Goal: Information Seeking & Learning: Learn about a topic

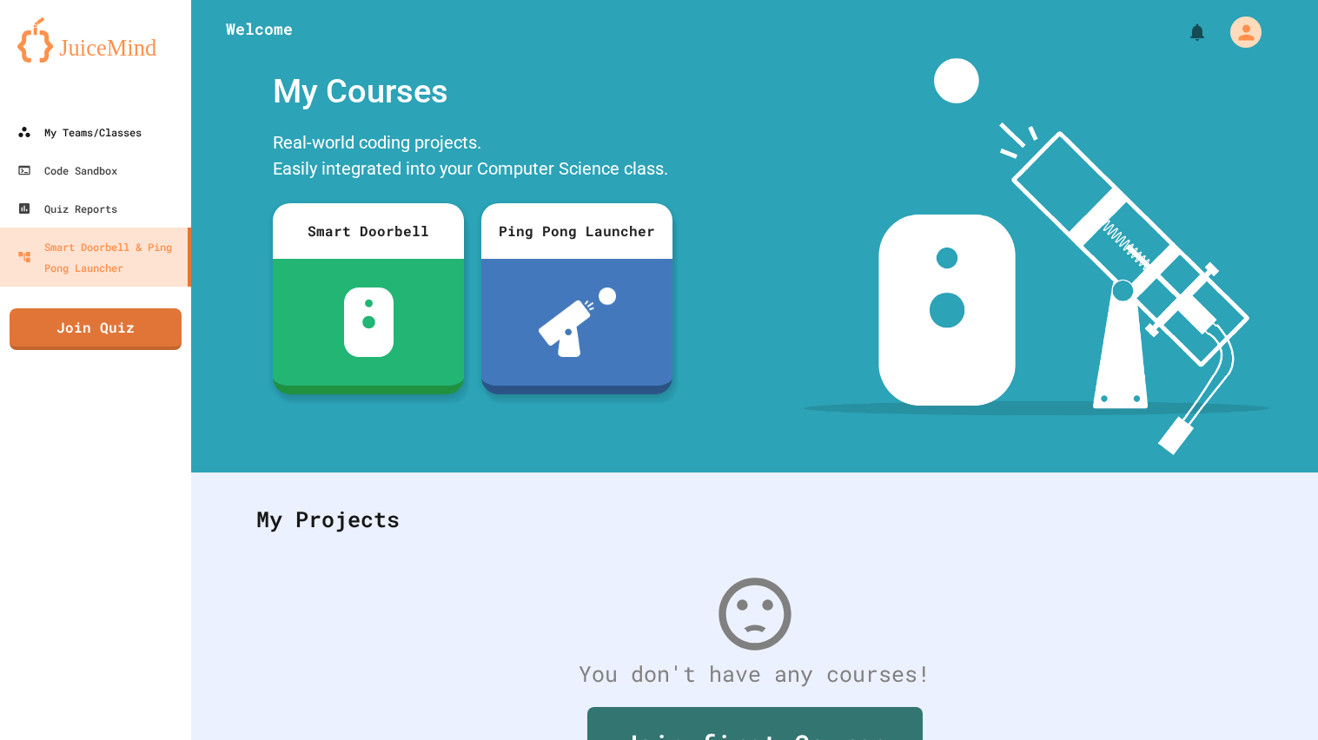
click at [54, 146] on link "My Teams/Classes" at bounding box center [95, 132] width 191 height 38
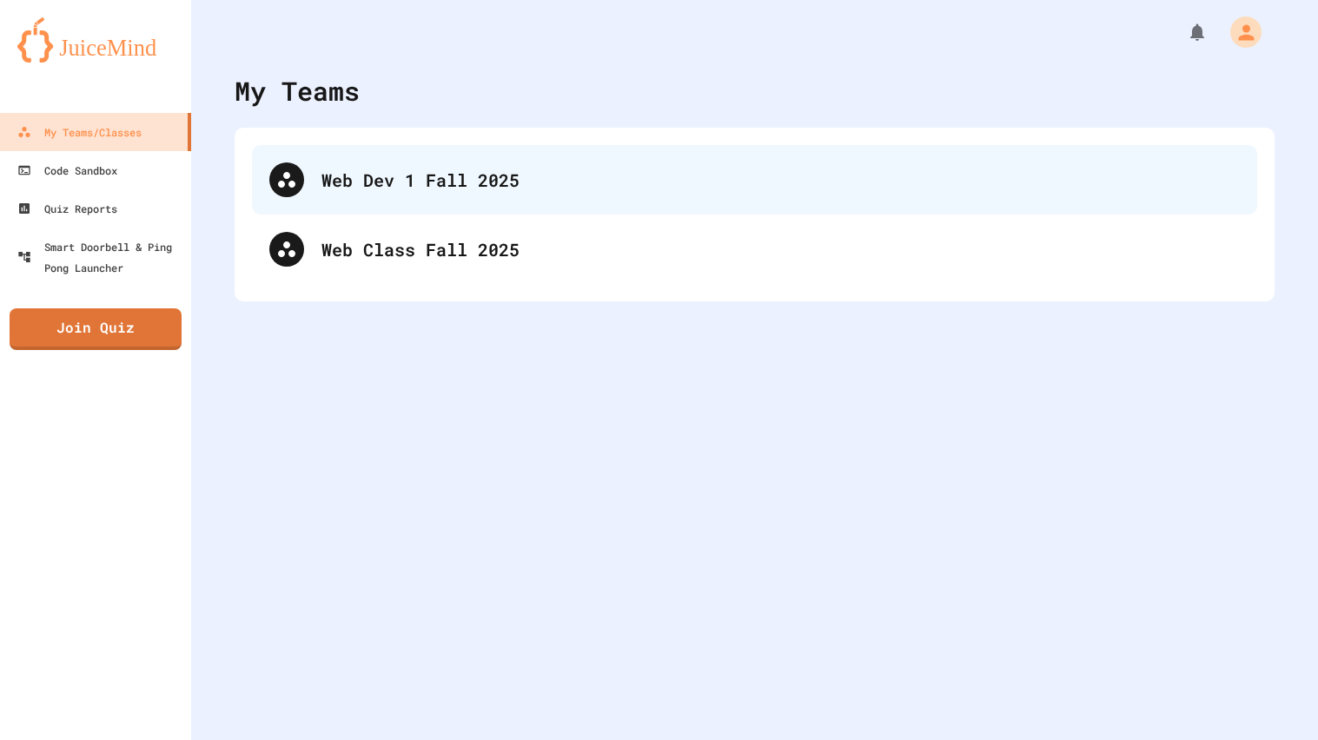
click at [346, 179] on div "Web Dev 1 Fall 2025" at bounding box center [780, 180] width 918 height 26
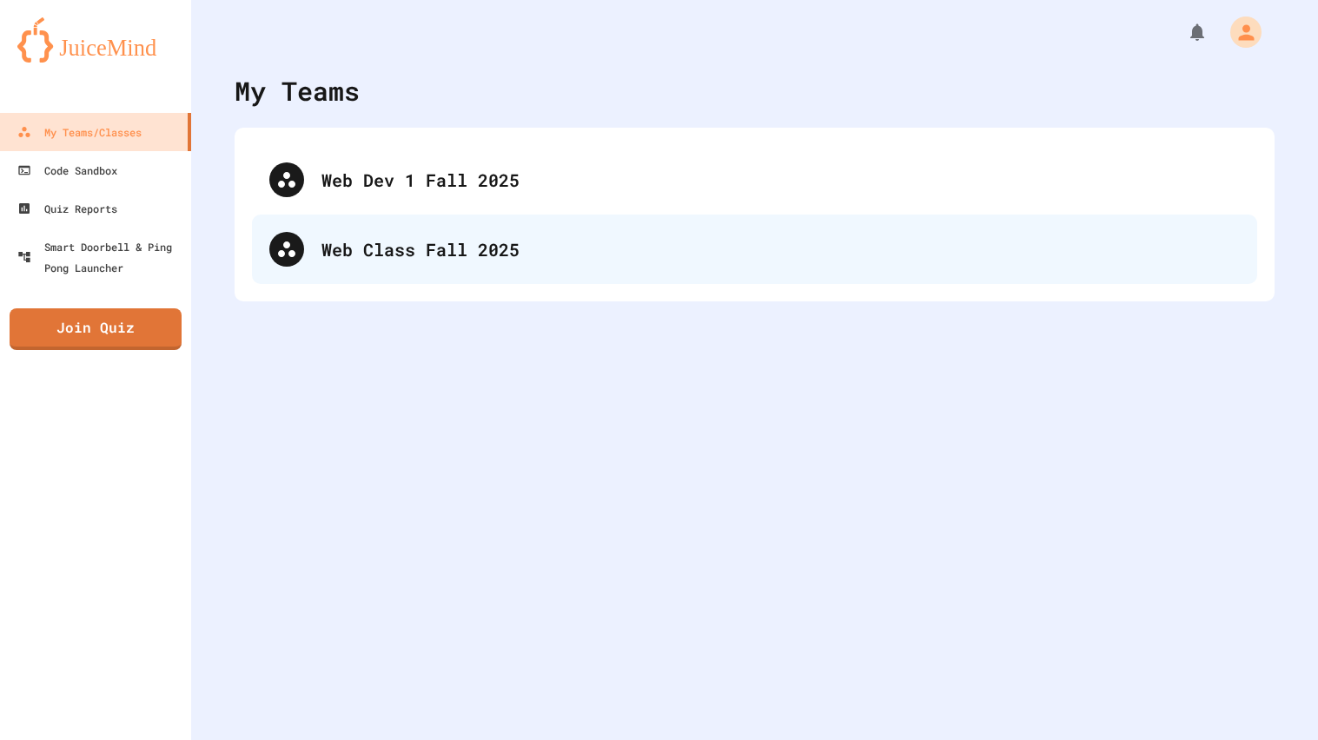
click at [556, 263] on div "Web Class Fall 2025" at bounding box center [754, 249] width 1005 height 69
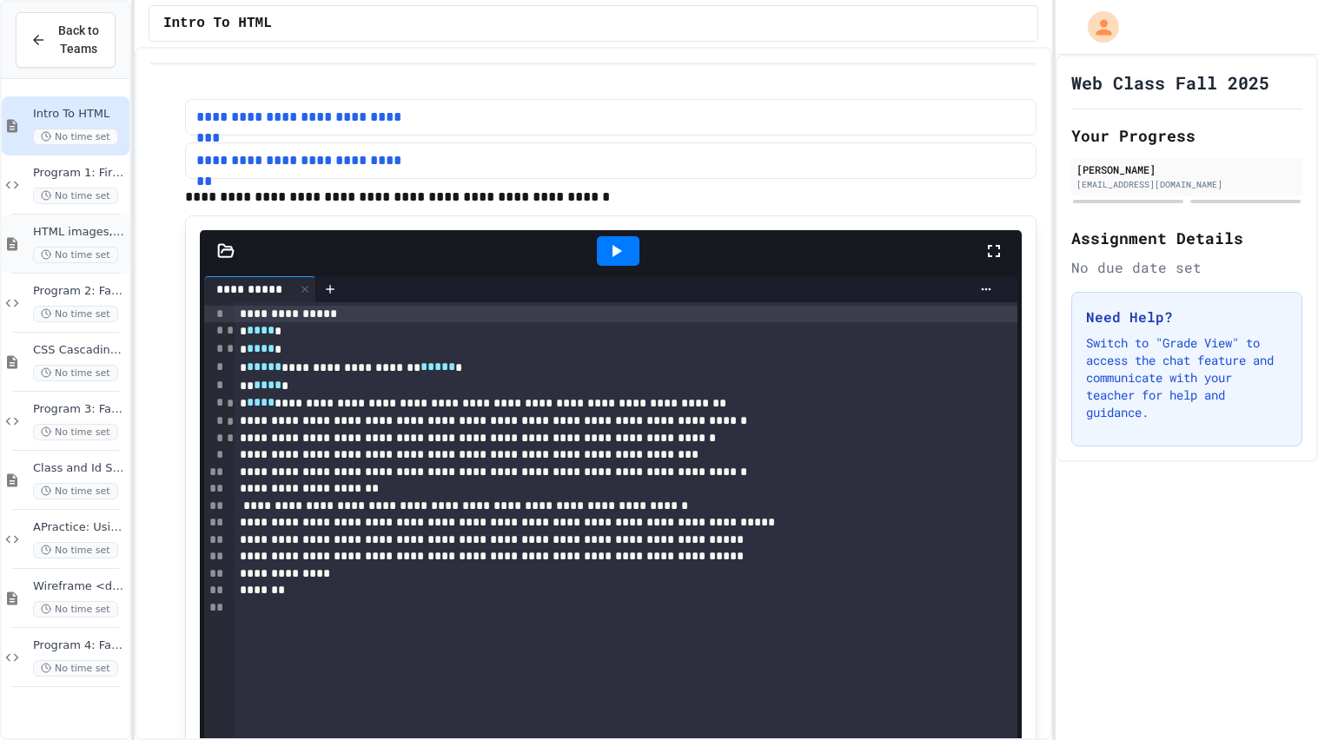
click at [103, 242] on div "HTML images, links and styling tags No time set" at bounding box center [79, 244] width 93 height 38
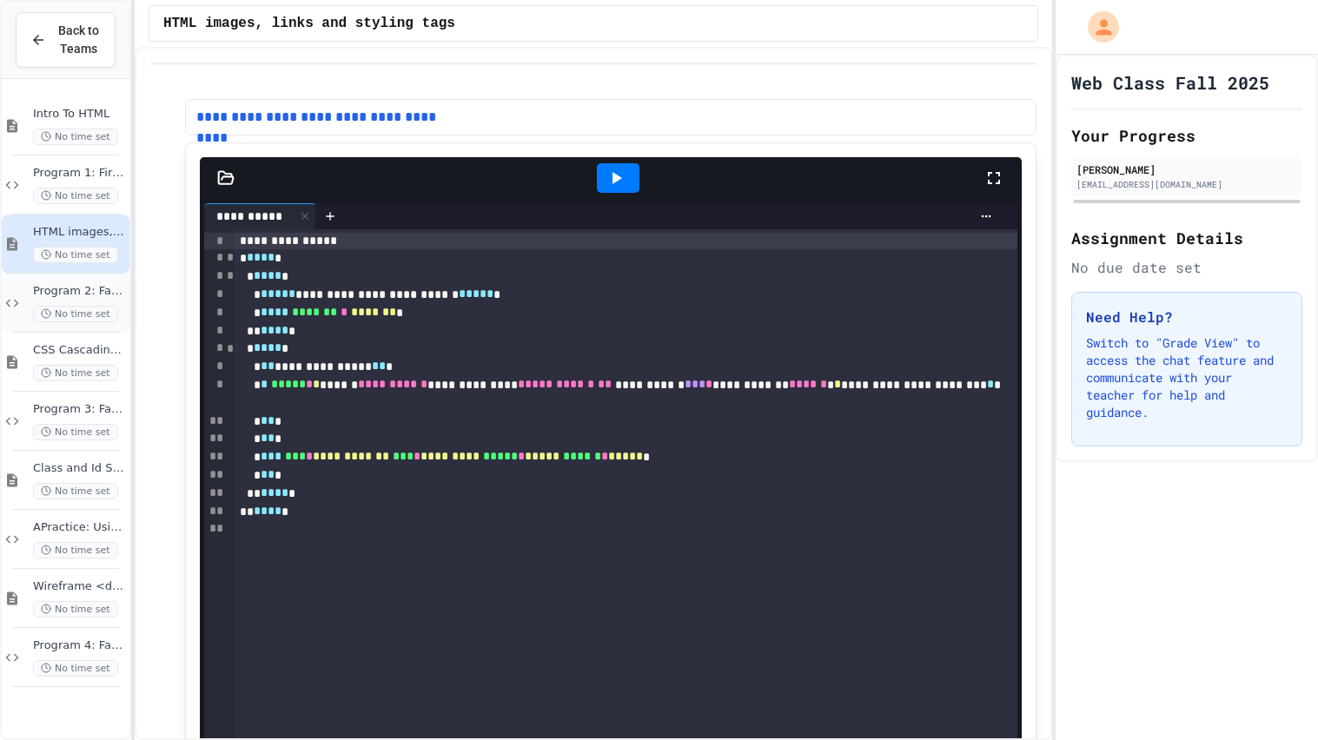
click at [93, 294] on span "Program 2: Favorite Animal Part 2" at bounding box center [79, 291] width 93 height 15
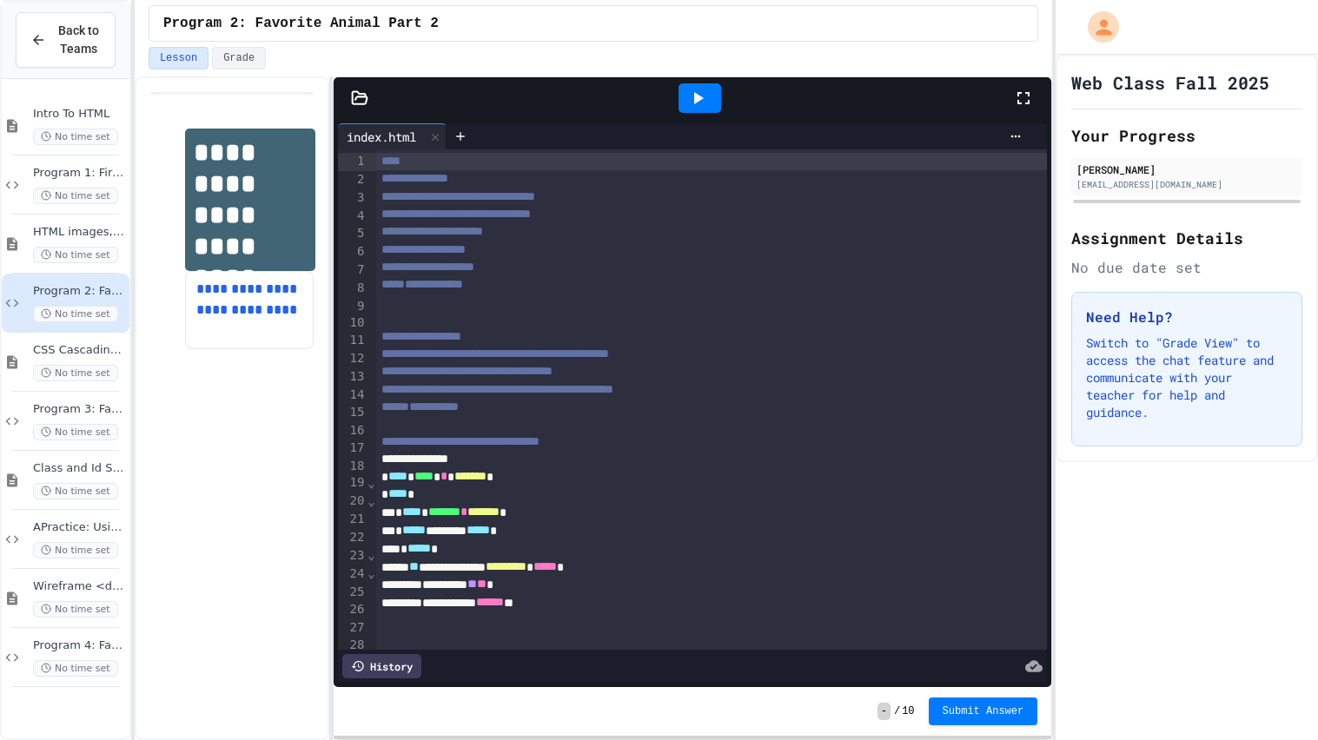
click at [694, 100] on icon at bounding box center [699, 98] width 10 height 12
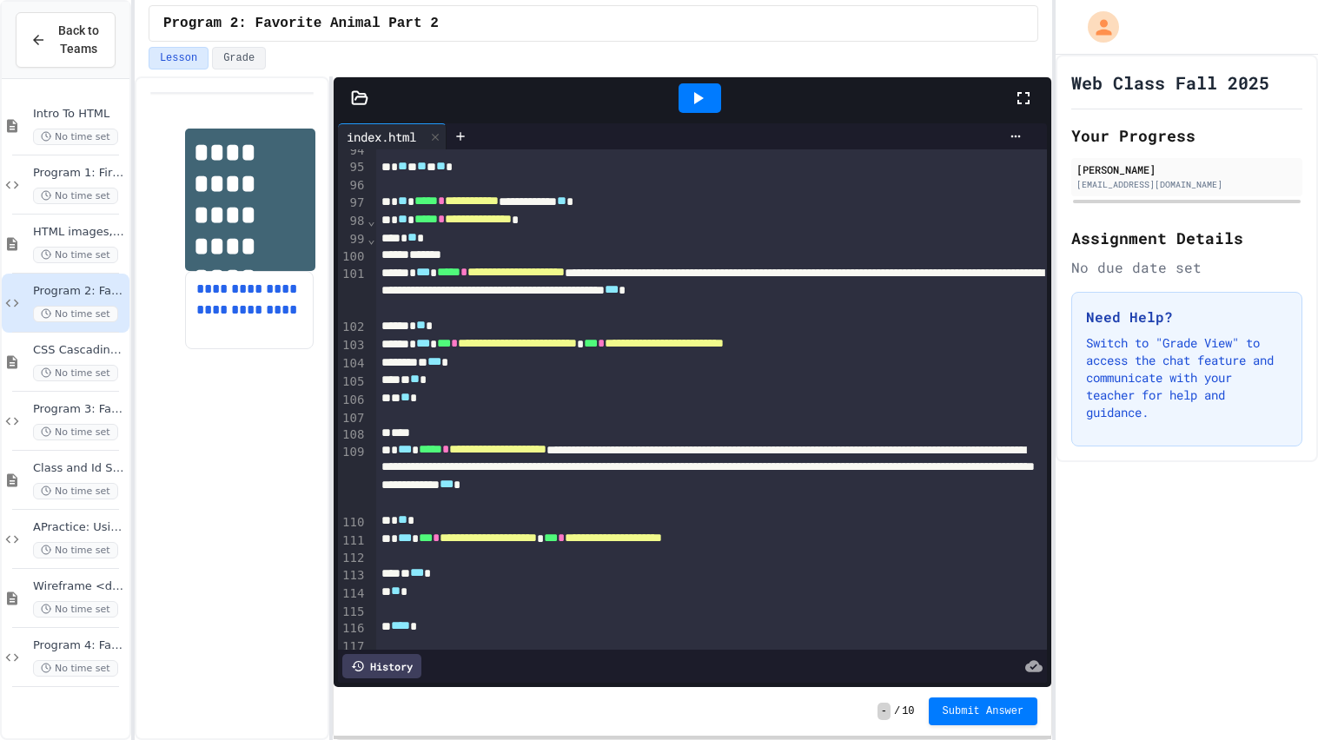
scroll to position [1962, 0]
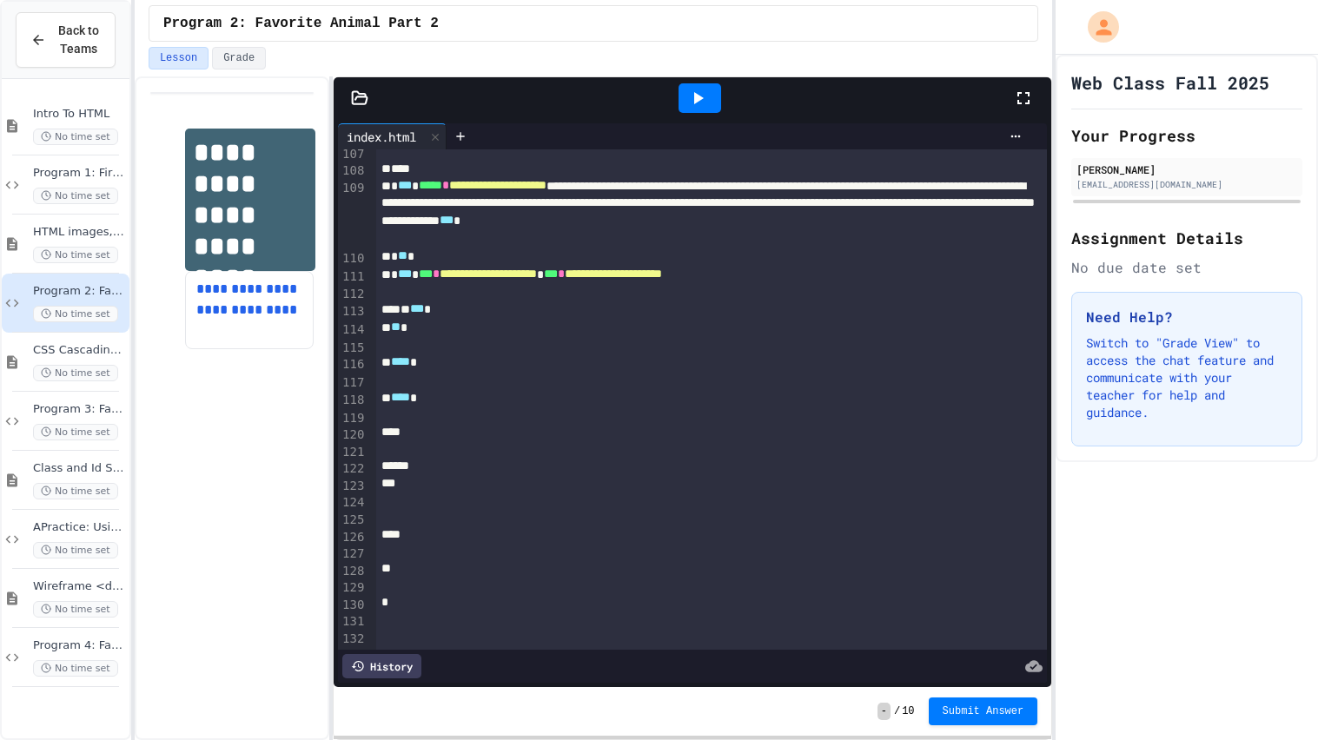
click at [683, 100] on div at bounding box center [699, 98] width 43 height 30
